Goal: Navigation & Orientation: Find specific page/section

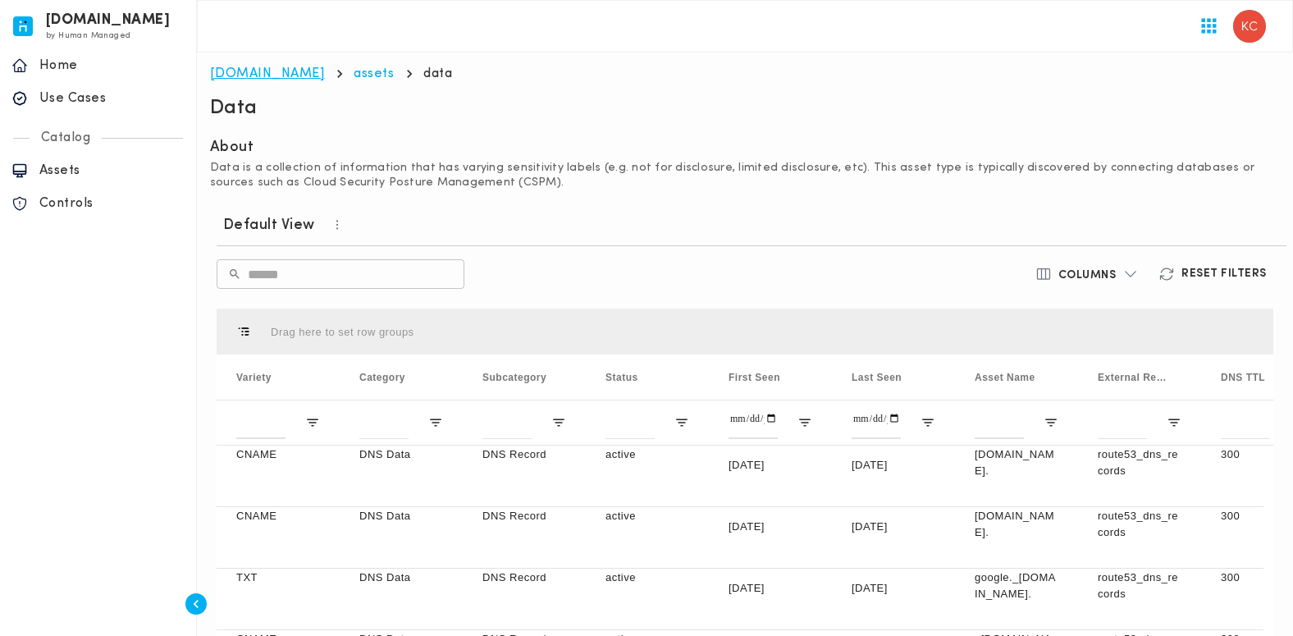
click at [246, 71] on link "[DOMAIN_NAME]" at bounding box center [267, 73] width 115 height 13
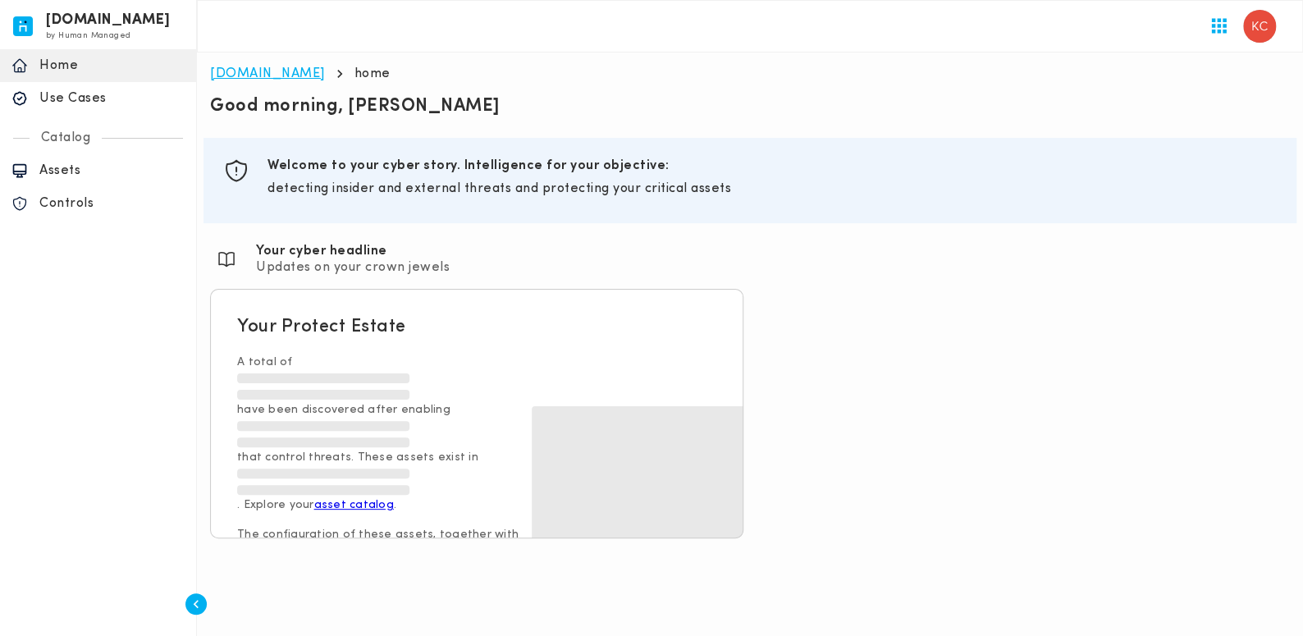
click at [228, 77] on link "[DOMAIN_NAME]" at bounding box center [267, 73] width 115 height 13
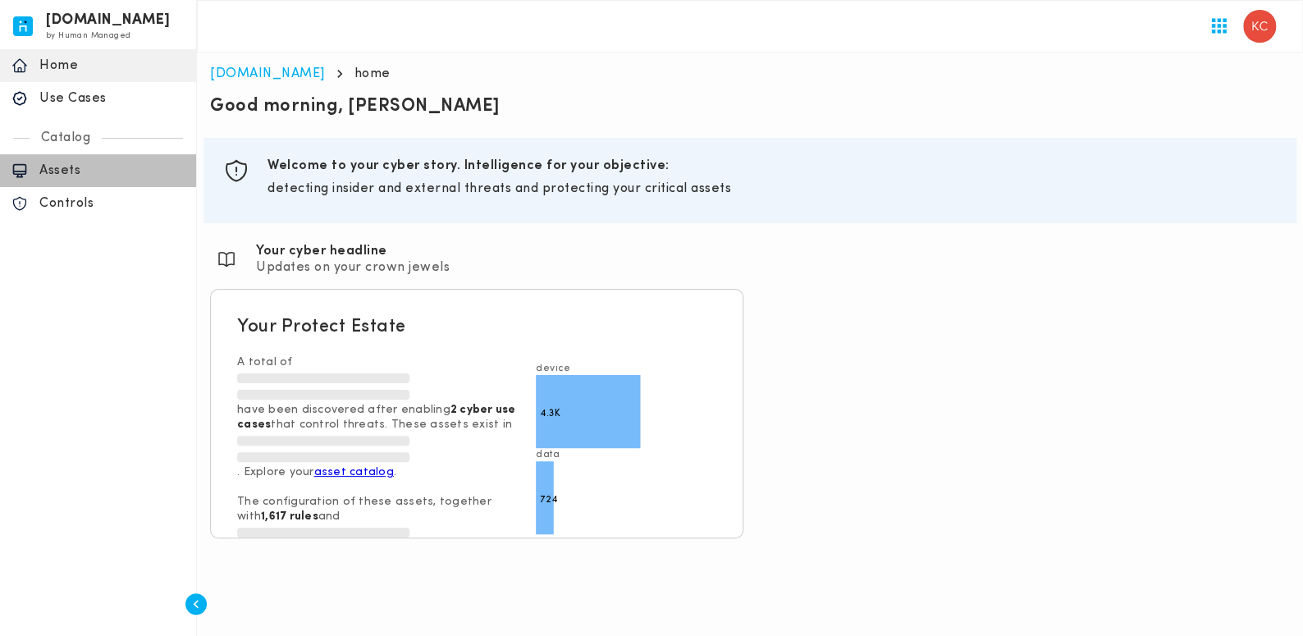
click at [63, 167] on p "Assets" at bounding box center [111, 170] width 145 height 16
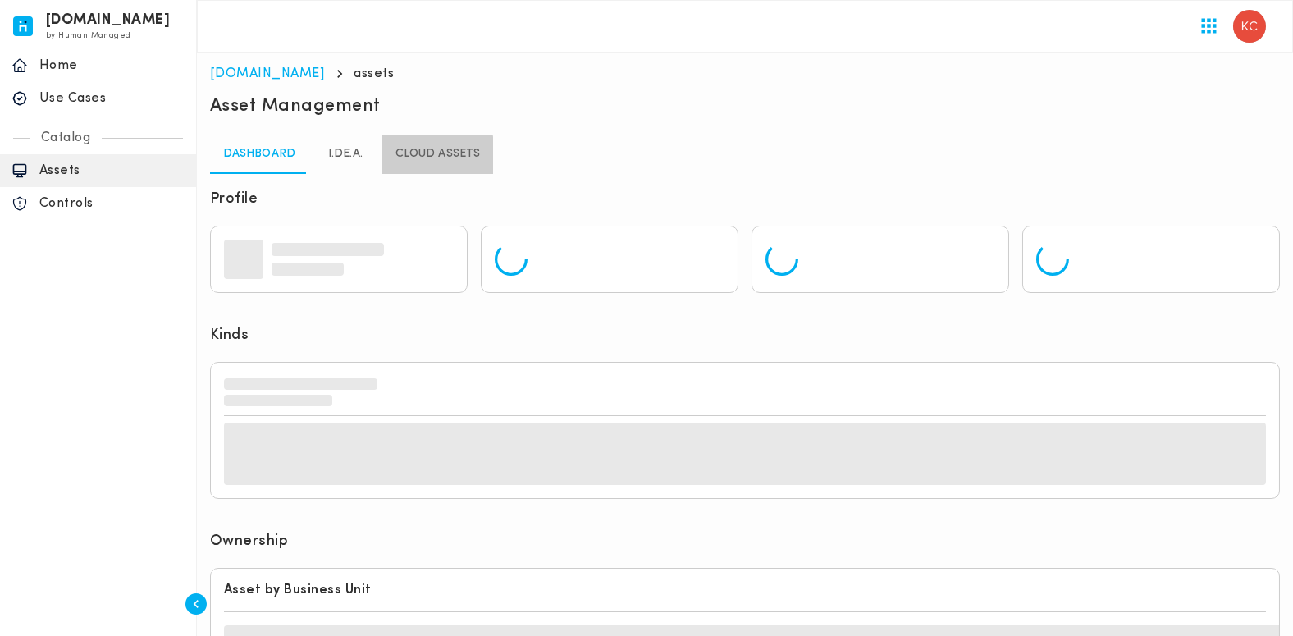
click at [397, 158] on link "Cloud Assets" at bounding box center [437, 154] width 111 height 39
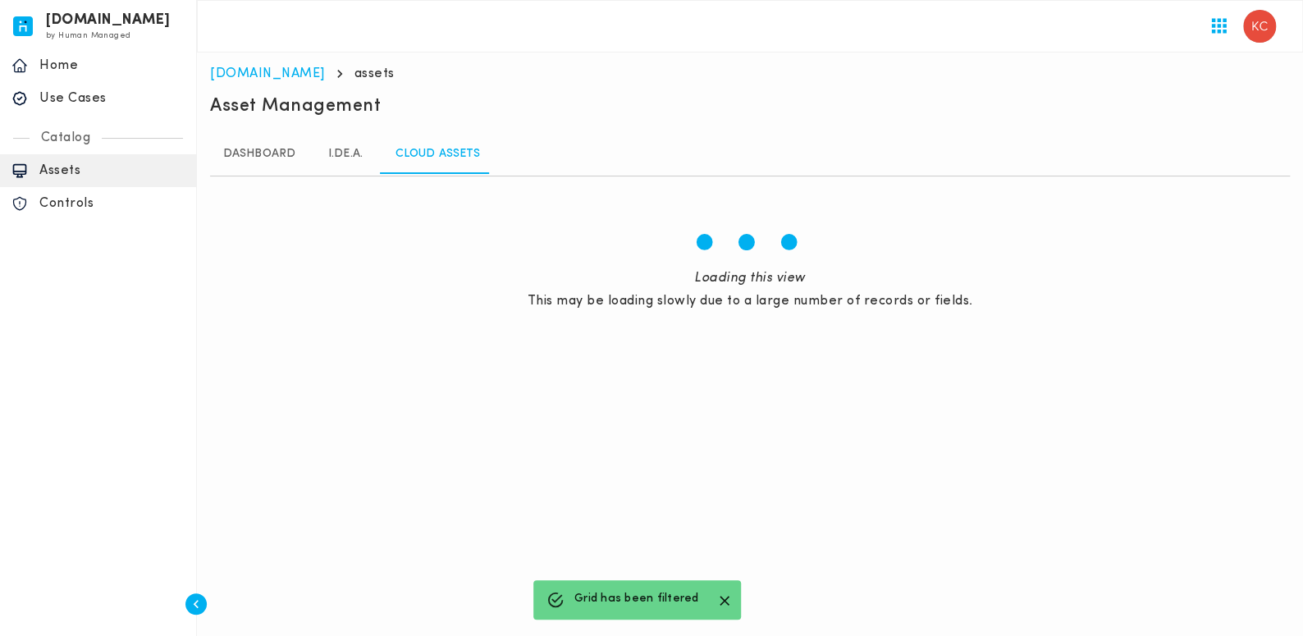
click at [64, 75] on div "home Home" at bounding box center [98, 65] width 196 height 33
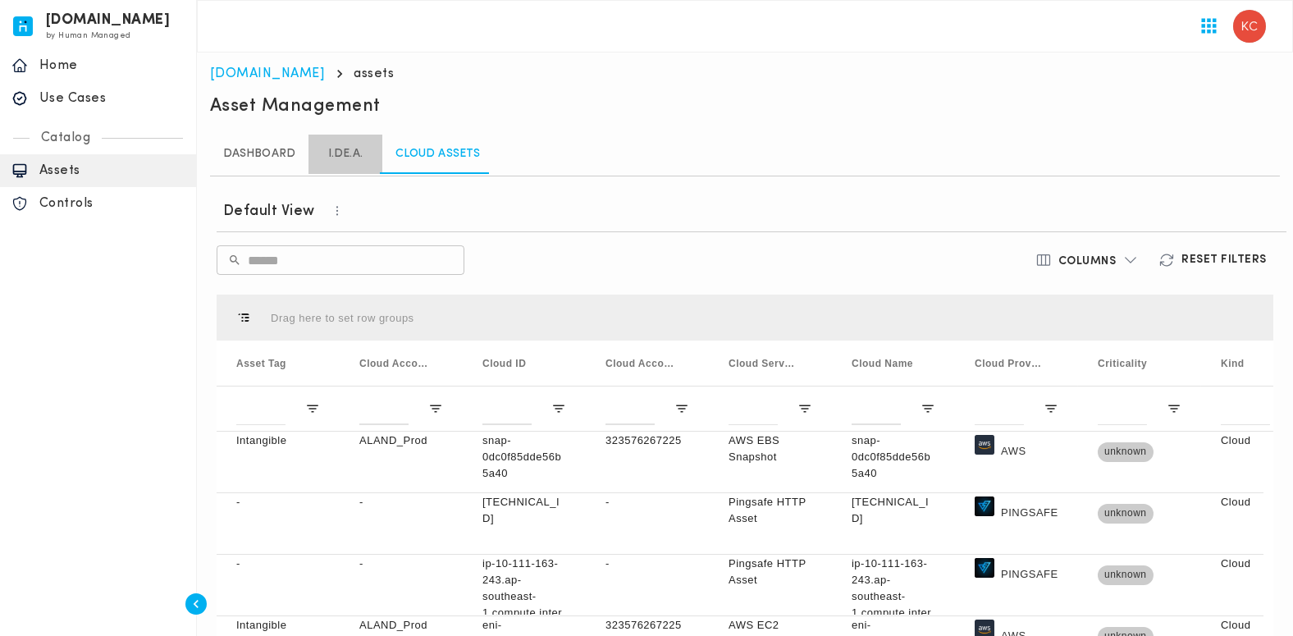
click at [340, 160] on link "I.DE.A." at bounding box center [345, 154] width 74 height 39
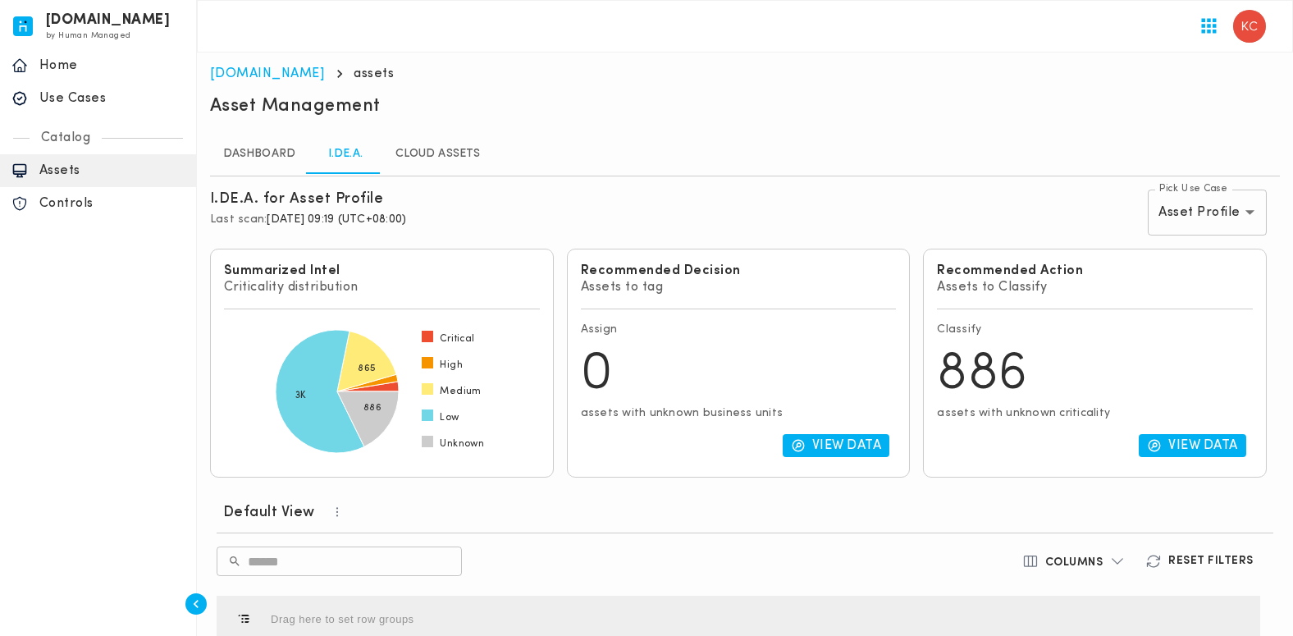
click at [58, 67] on p "Home" at bounding box center [111, 65] width 145 height 16
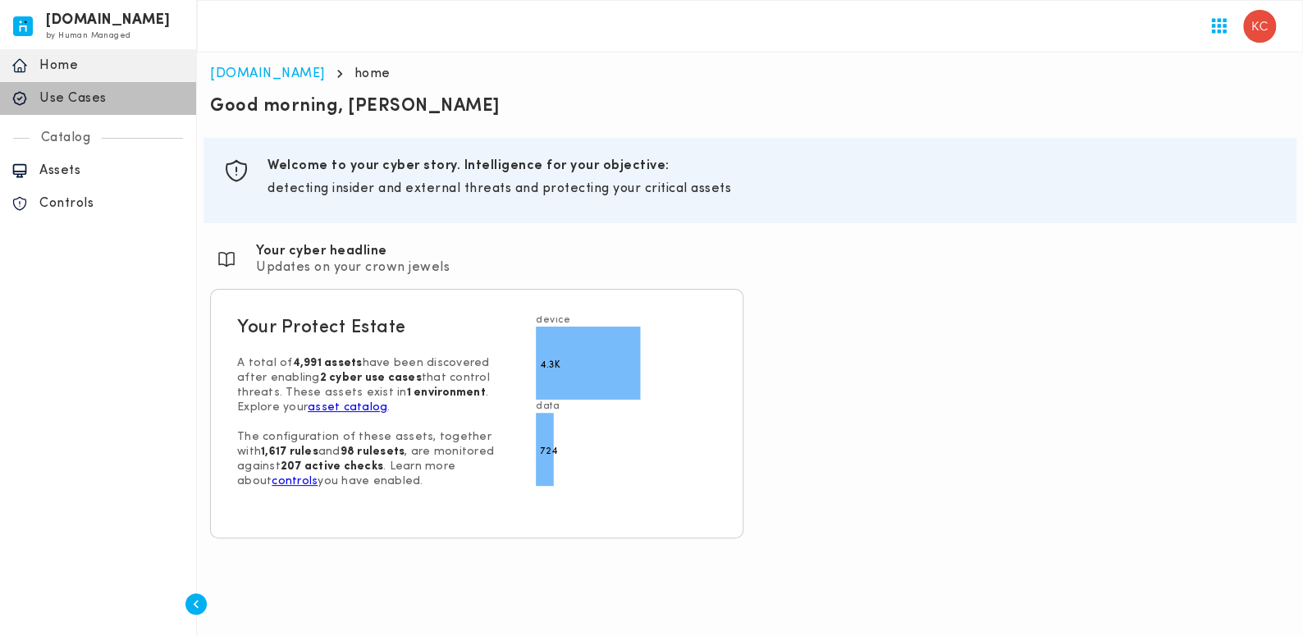
click at [59, 96] on p "Use Cases" at bounding box center [111, 98] width 145 height 16
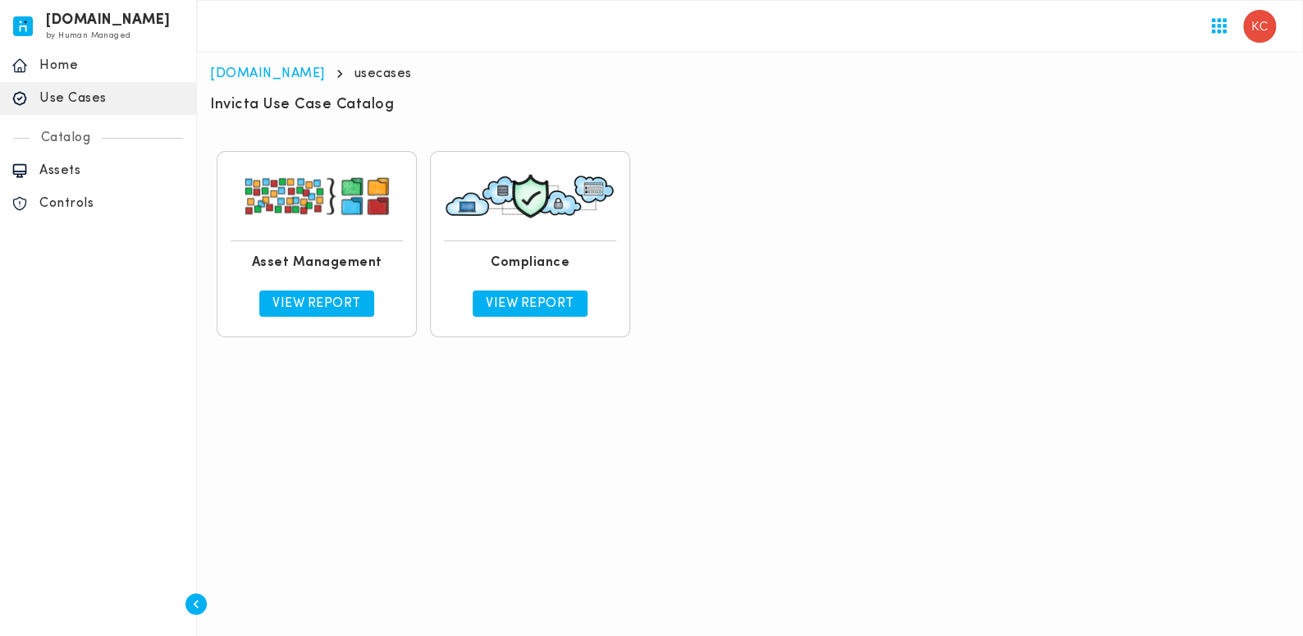
click at [531, 301] on p "View Report" at bounding box center [530, 303] width 89 height 16
